Goal: Information Seeking & Learning: Learn about a topic

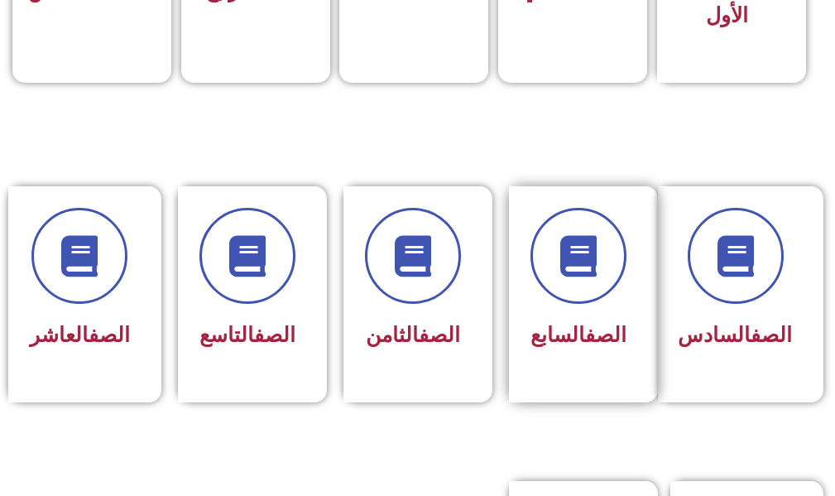
scroll to position [745, 0]
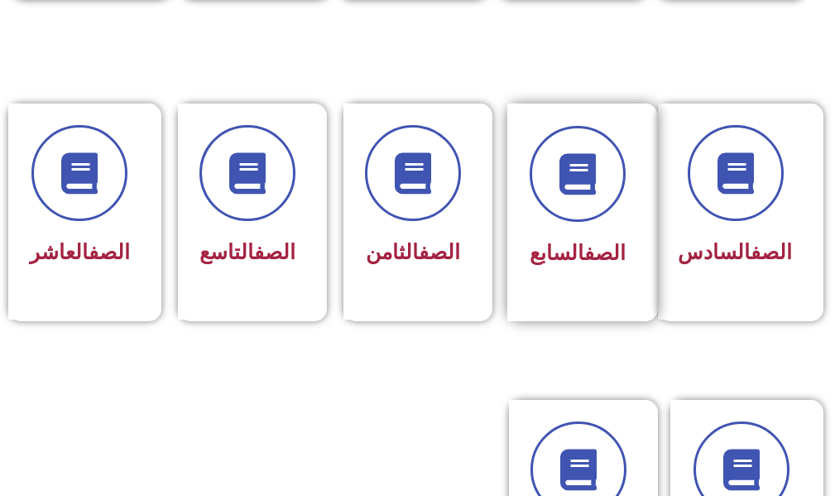
click at [593, 315] on div "الصف السابع" at bounding box center [577, 212] width 141 height 218
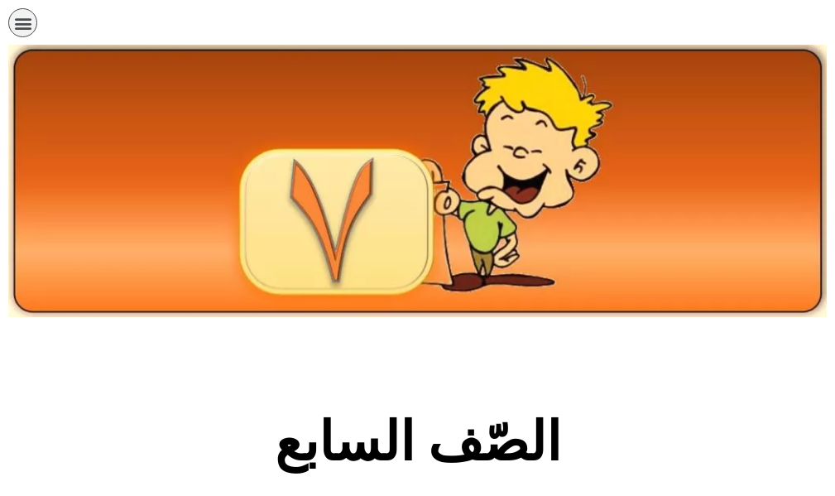
scroll to position [248, 0]
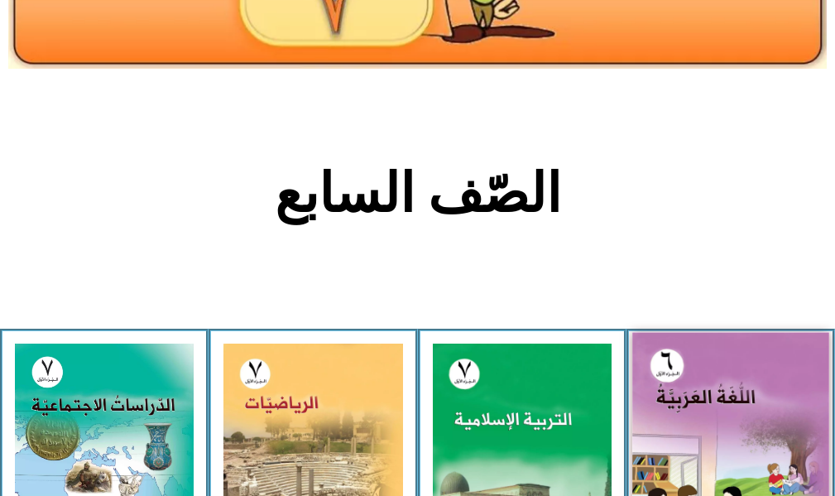
click at [679, 396] on img at bounding box center [730, 456] width 197 height 246
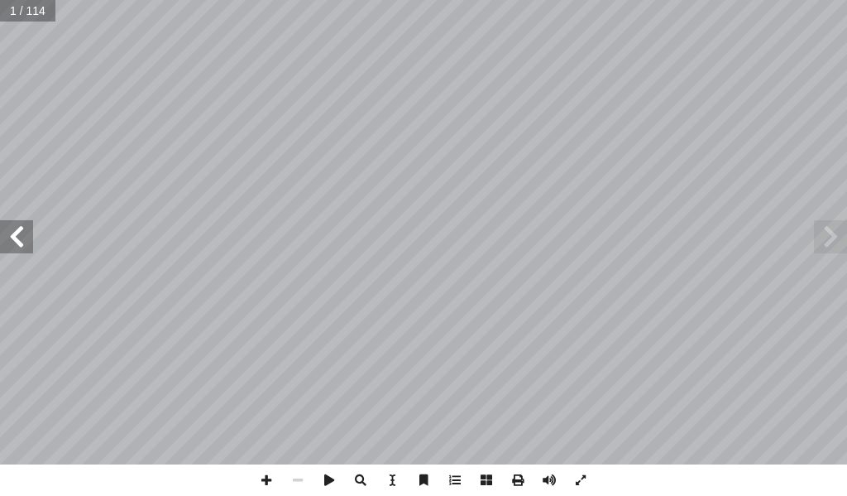
click at [15, 226] on span at bounding box center [16, 236] width 33 height 33
click at [17, 238] on span at bounding box center [16, 236] width 33 height 33
click at [17, 237] on span at bounding box center [16, 236] width 33 height 33
click at [17, 231] on span at bounding box center [16, 236] width 33 height 33
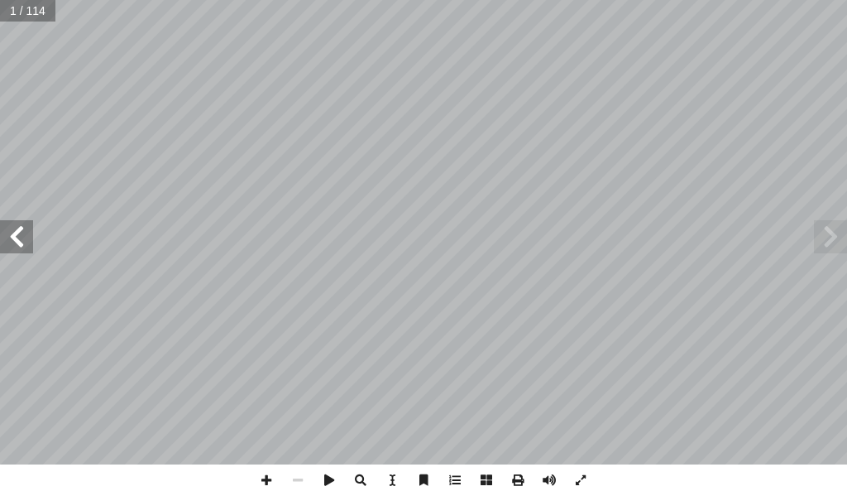
drag, startPoint x: 17, startPoint y: 231, endPoint x: 0, endPoint y: 251, distance: 25.8
click at [0, 252] on span at bounding box center [16, 236] width 33 height 33
drag, startPoint x: 22, startPoint y: 249, endPoint x: 17, endPoint y: 232, distance: 17.3
click at [15, 228] on span at bounding box center [16, 236] width 33 height 33
click at [17, 235] on span at bounding box center [16, 236] width 33 height 33
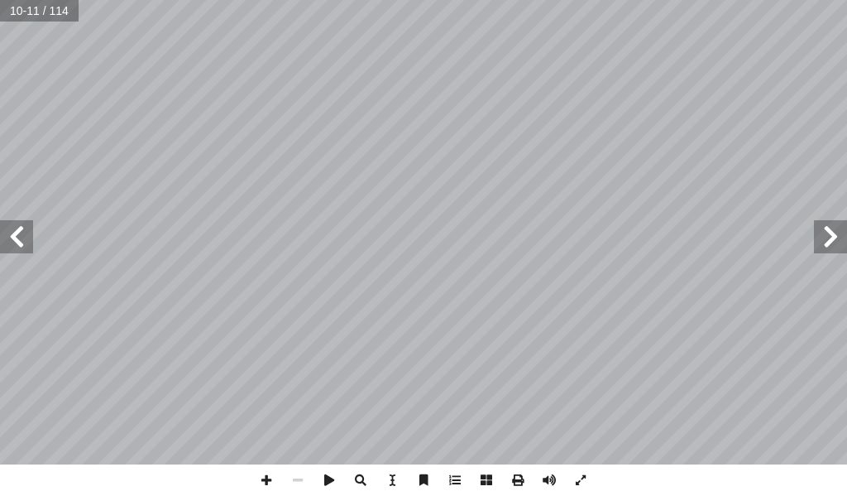
click at [18, 237] on span at bounding box center [16, 236] width 33 height 33
click at [21, 252] on span at bounding box center [16, 236] width 33 height 33
click at [18, 244] on span at bounding box center [16, 236] width 33 height 33
click at [18, 243] on span at bounding box center [16, 236] width 33 height 33
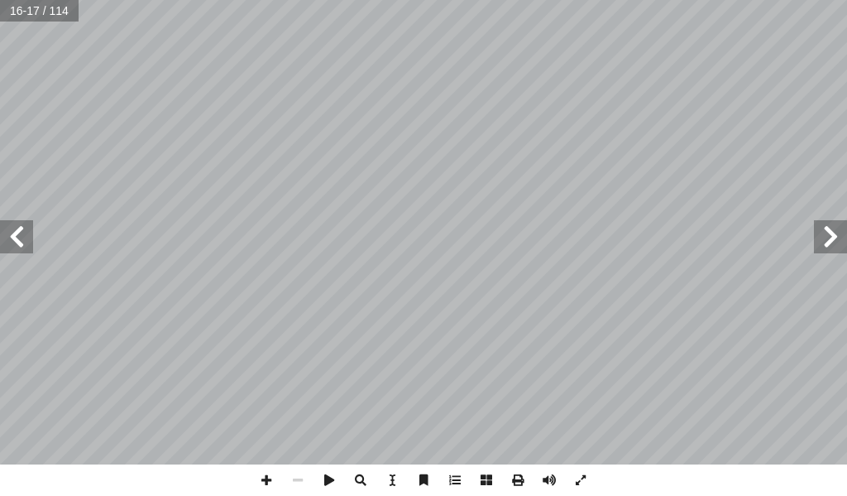
click at [18, 243] on span at bounding box center [16, 236] width 33 height 33
click at [823, 246] on span at bounding box center [830, 236] width 33 height 33
click at [822, 242] on span at bounding box center [830, 236] width 33 height 33
click at [23, 227] on span at bounding box center [16, 236] width 33 height 33
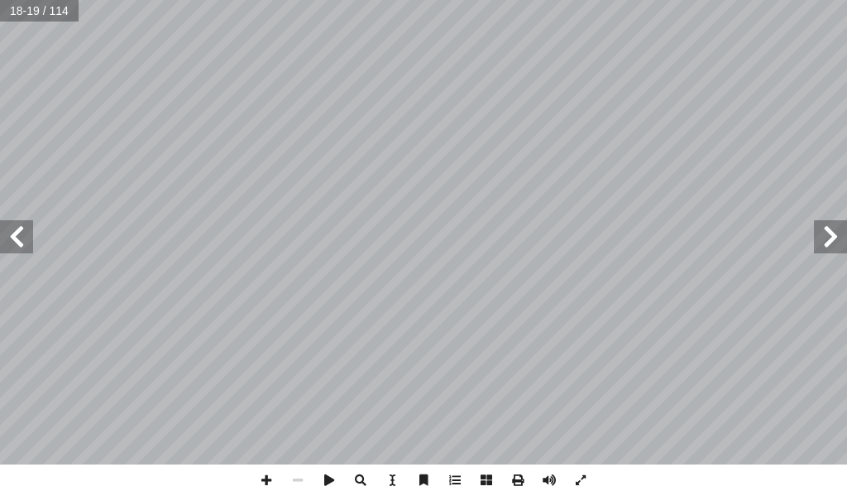
click at [23, 227] on span at bounding box center [16, 236] width 33 height 33
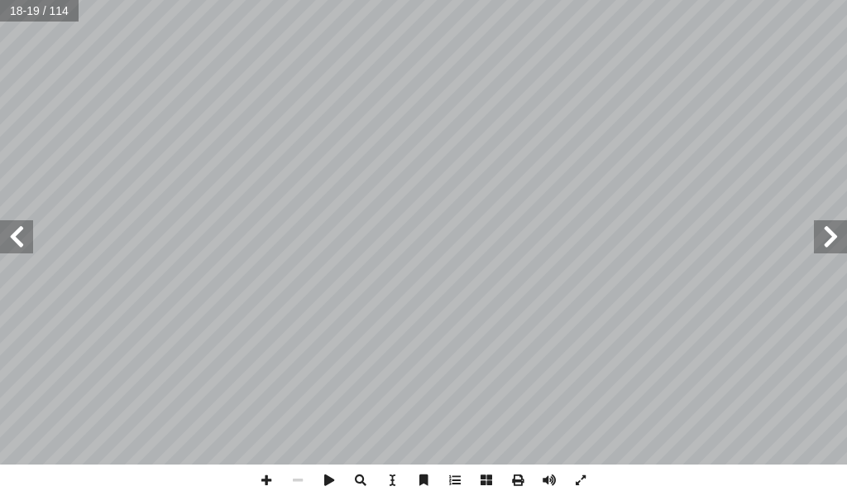
click at [23, 227] on span at bounding box center [16, 236] width 33 height 33
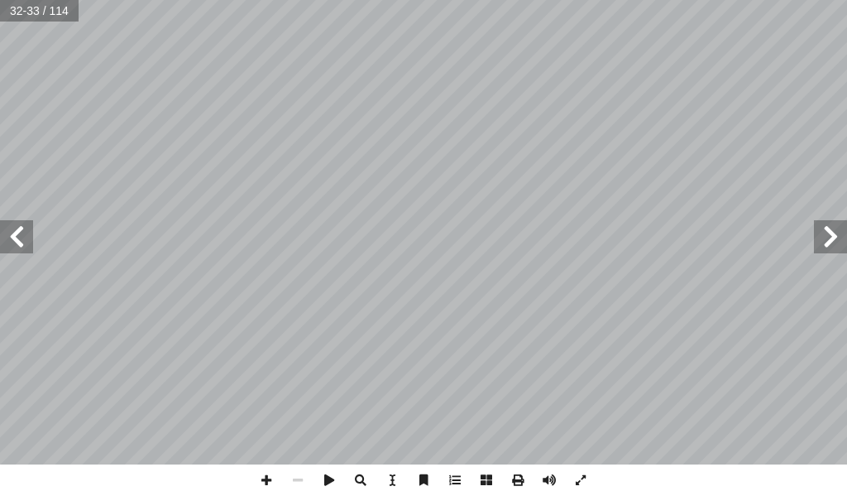
click at [23, 227] on span at bounding box center [16, 236] width 33 height 33
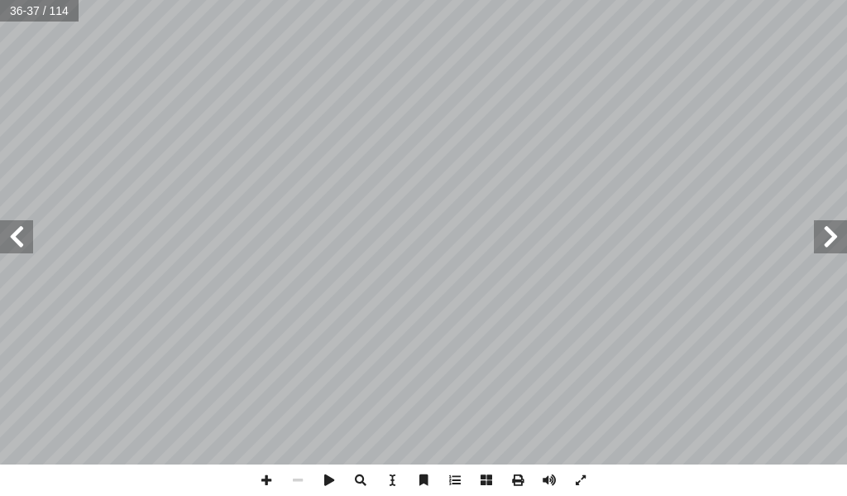
click at [23, 227] on span at bounding box center [16, 236] width 33 height 33
click at [17, 224] on span at bounding box center [16, 236] width 33 height 33
click at [12, 226] on span at bounding box center [16, 236] width 33 height 33
click at [21, 242] on span at bounding box center [16, 236] width 33 height 33
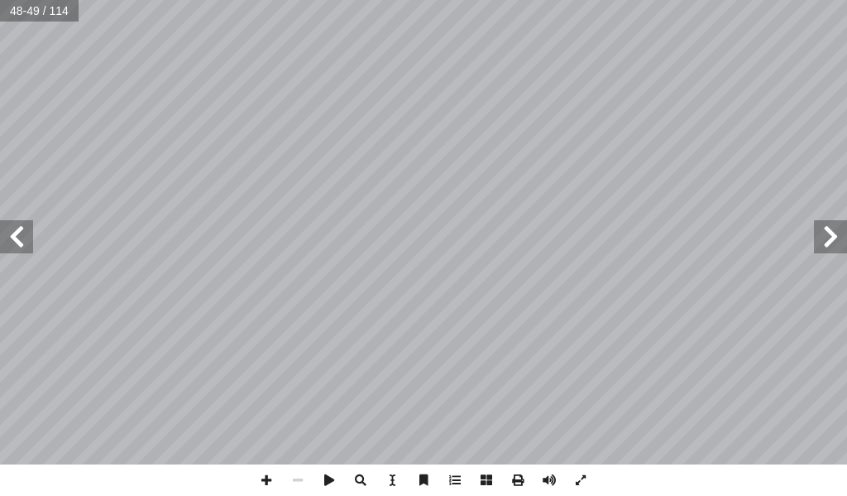
click at [831, 252] on span at bounding box center [830, 236] width 33 height 33
